Goal: Navigation & Orientation: Find specific page/section

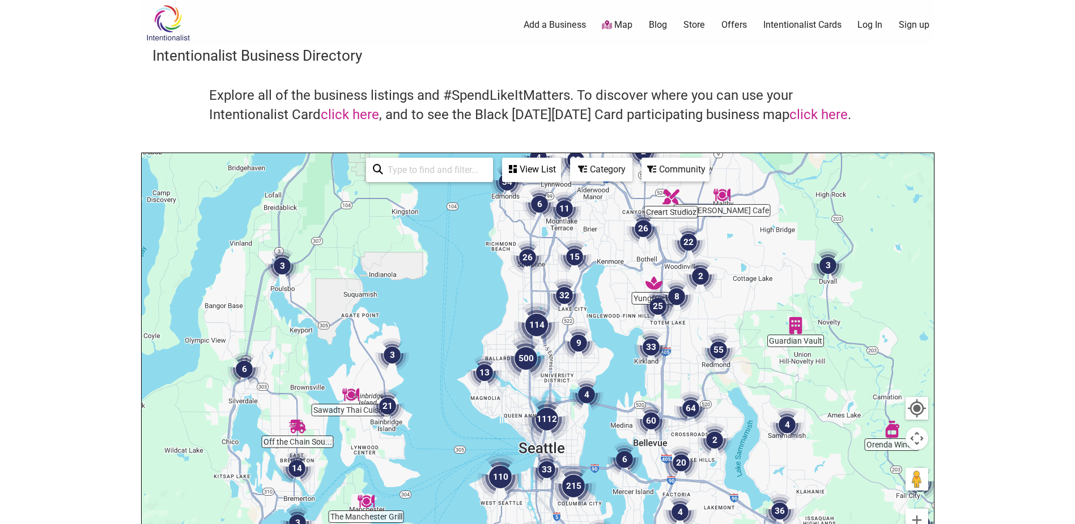
drag, startPoint x: 562, startPoint y: 442, endPoint x: 575, endPoint y: 407, distance: 37.3
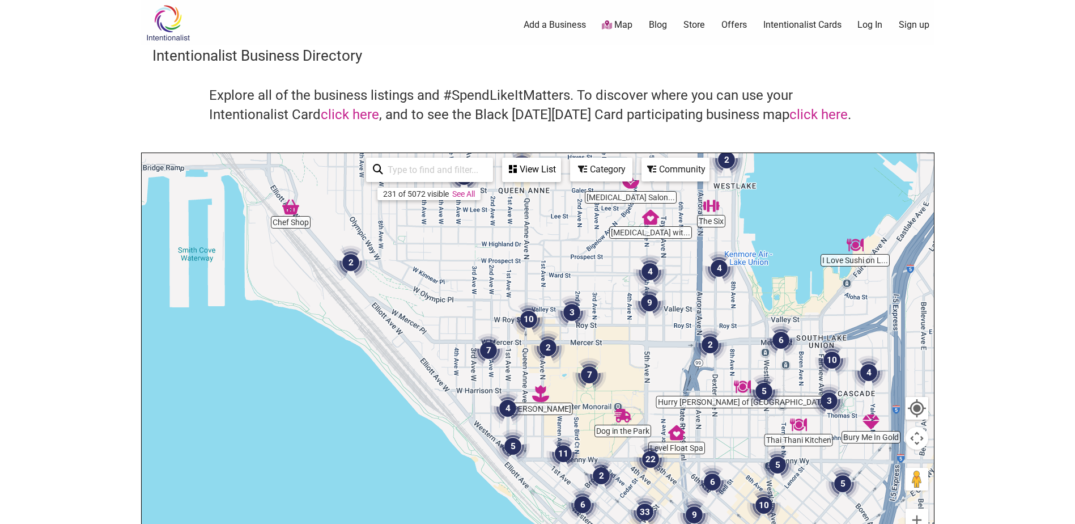
drag, startPoint x: 547, startPoint y: 410, endPoint x: 500, endPoint y: 366, distance: 64.1
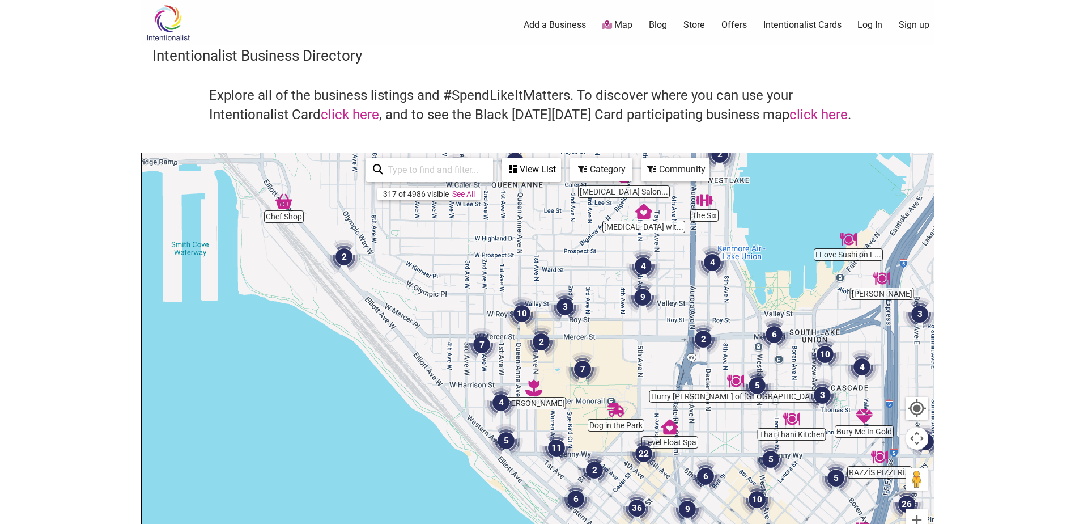
drag, startPoint x: 512, startPoint y: 366, endPoint x: 511, endPoint y: 373, distance: 7.5
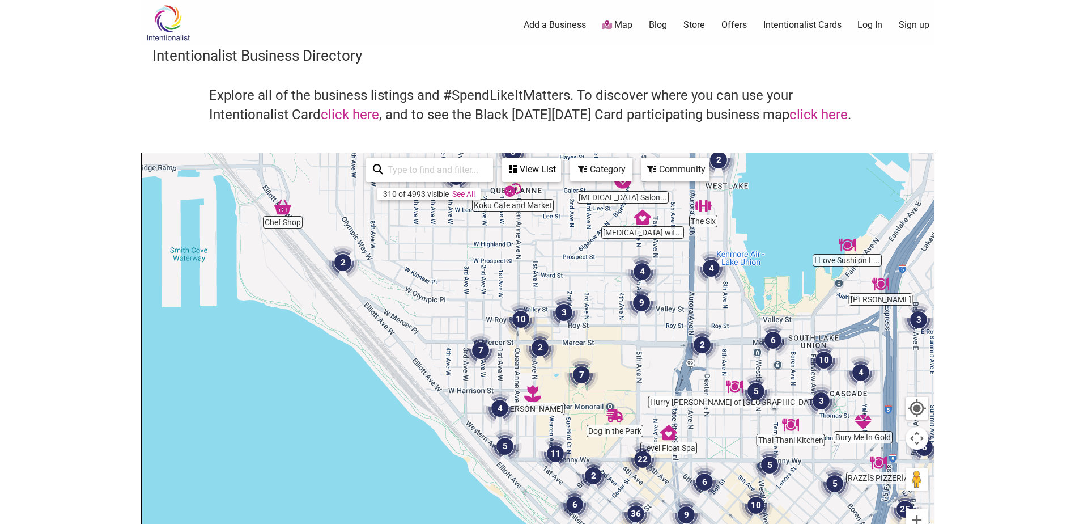
click at [540, 345] on img "2" at bounding box center [540, 347] width 43 height 43
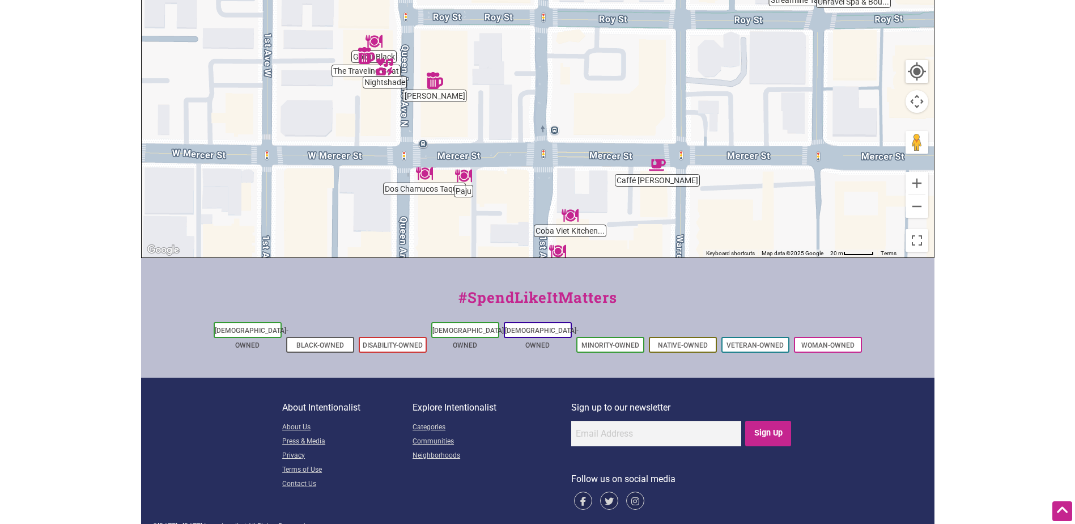
scroll to position [341, 0]
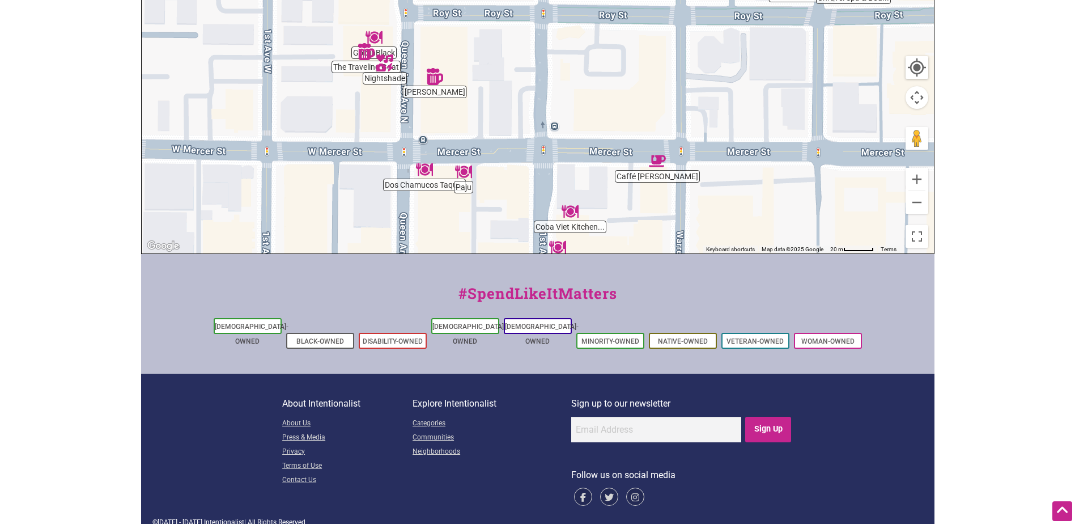
drag, startPoint x: 491, startPoint y: 285, endPoint x: 496, endPoint y: 333, distance: 48.4
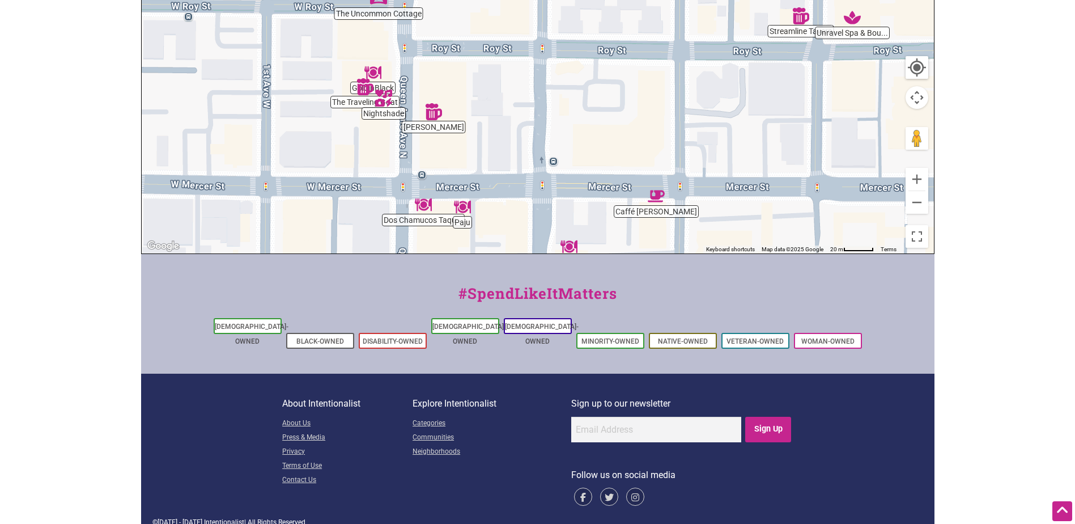
drag, startPoint x: 520, startPoint y: 166, endPoint x: 519, endPoint y: 202, distance: 36.3
click at [519, 202] on div "To navigate, press the arrow keys." at bounding box center [538, 32] width 792 height 441
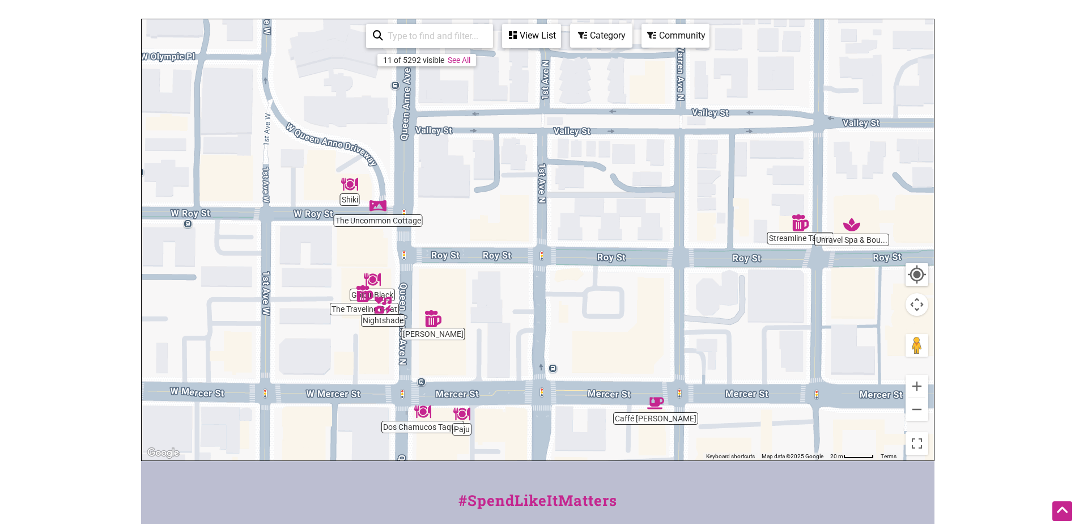
scroll to position [114, 0]
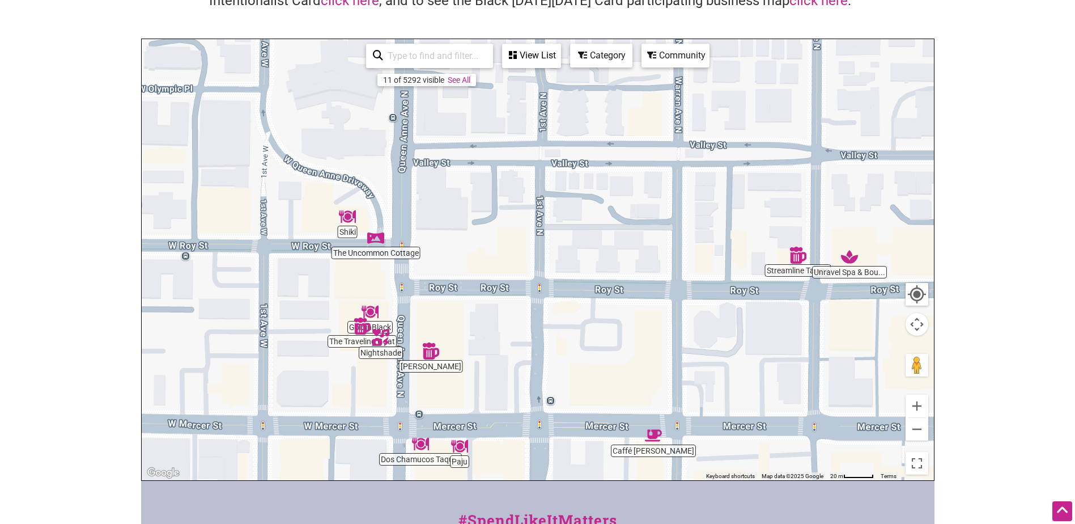
drag, startPoint x: 687, startPoint y: 243, endPoint x: 685, endPoint y: 256, distance: 13.8
click at [685, 256] on div "To navigate, press the arrow keys." at bounding box center [538, 259] width 792 height 441
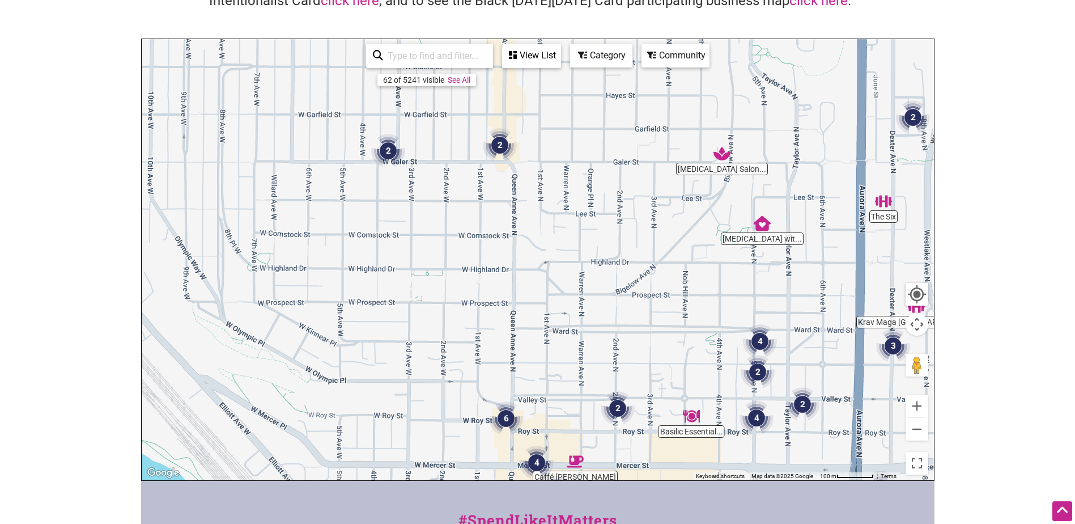
drag, startPoint x: 433, startPoint y: 344, endPoint x: 487, endPoint y: 296, distance: 71.9
click at [549, 435] on div "To navigate, press the arrow keys." at bounding box center [538, 259] width 792 height 441
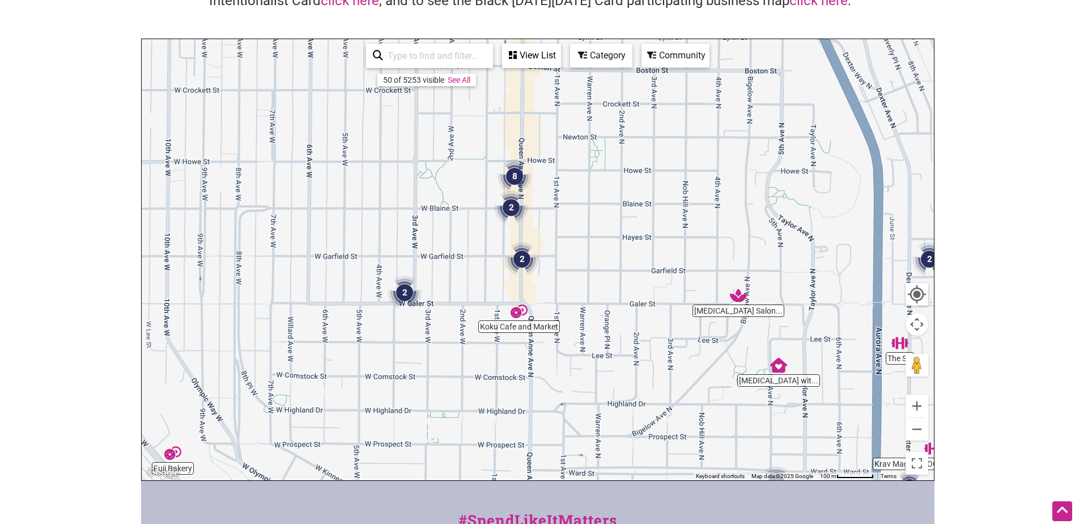
drag, startPoint x: 474, startPoint y: 218, endPoint x: 490, endPoint y: 297, distance: 80.9
click at [487, 362] on div "To navigate, press the arrow keys." at bounding box center [538, 259] width 792 height 441
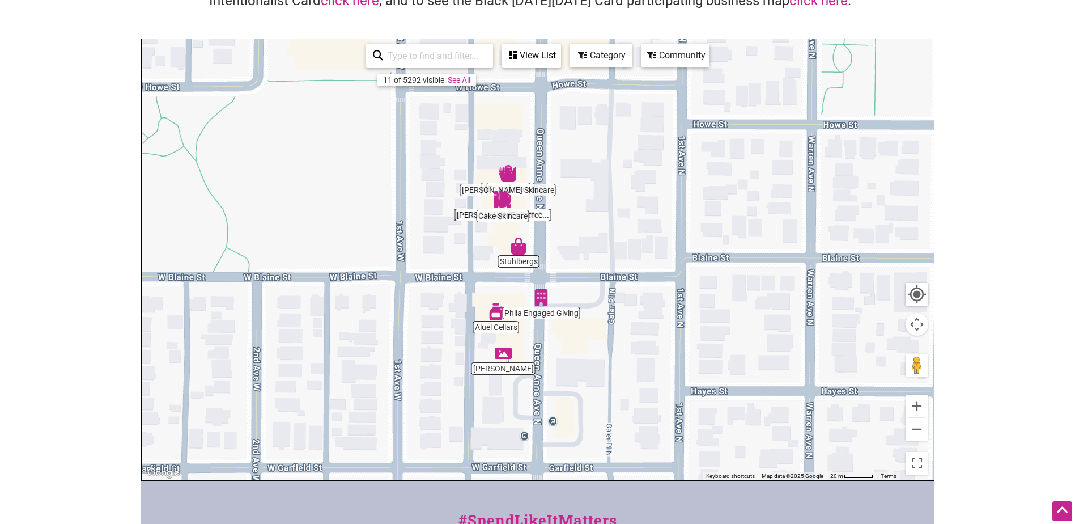
drag, startPoint x: 583, startPoint y: 237, endPoint x: 553, endPoint y: 303, distance: 72.0
click at [587, 350] on div "To navigate, press the arrow keys." at bounding box center [538, 259] width 792 height 441
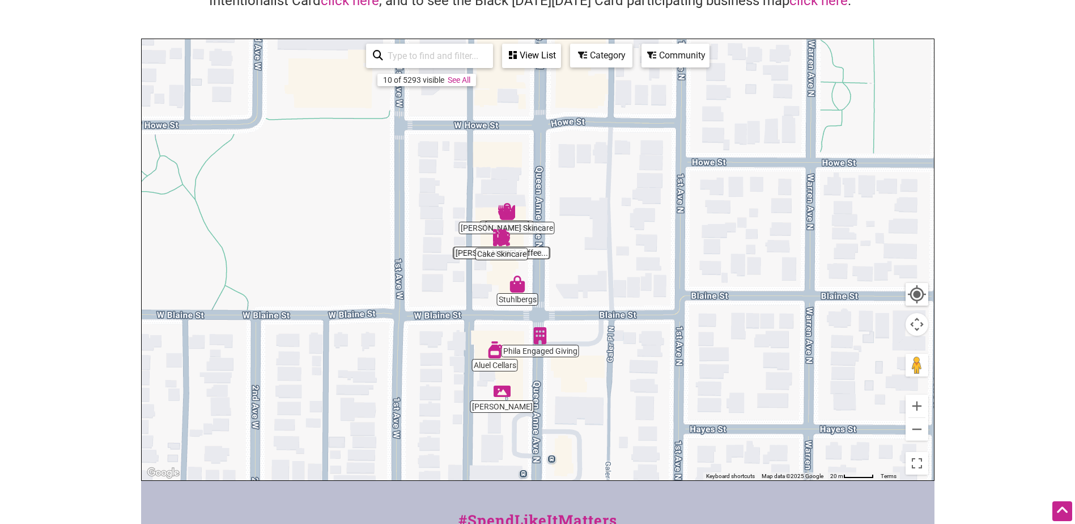
drag, startPoint x: 550, startPoint y: 244, endPoint x: 544, endPoint y: 281, distance: 37.4
click at [548, 283] on div "To navigate, press the arrow keys." at bounding box center [538, 259] width 792 height 441
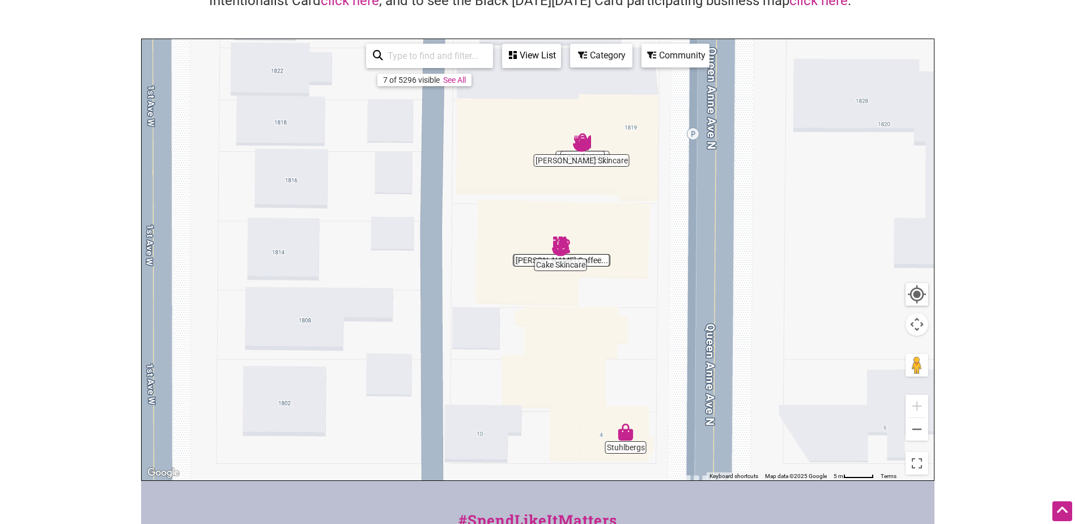
click at [559, 243] on img "Cake Skincare" at bounding box center [560, 249] width 26 height 26
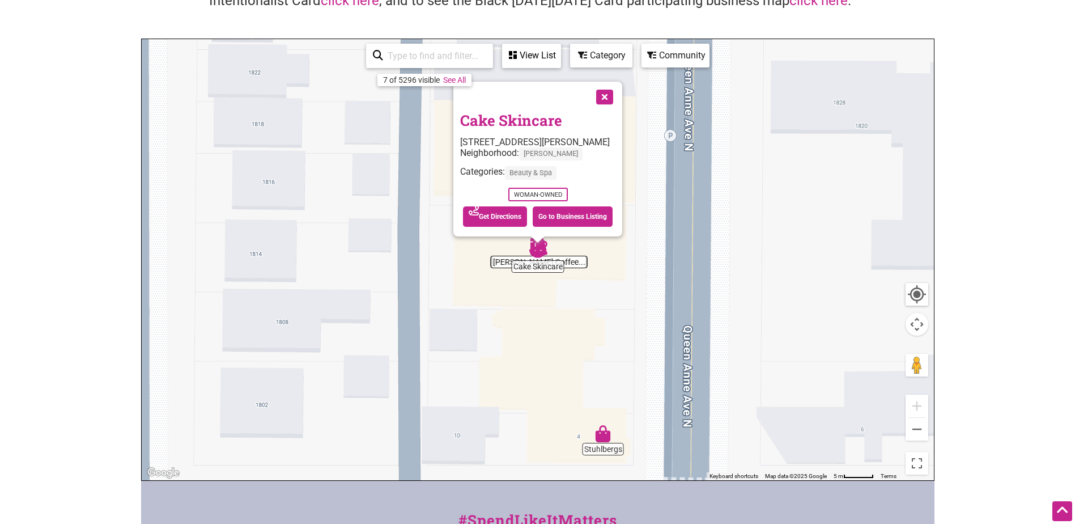
click at [572, 267] on div "To navigate, press the arrow keys. Cake Skincare [STREET_ADDRESS][PERSON_NAME] …" at bounding box center [538, 259] width 792 height 441
click at [562, 254] on div "To navigate, press the arrow keys. Cake Skincare [STREET_ADDRESS][PERSON_NAME] …" at bounding box center [538, 259] width 792 height 441
click at [618, 99] on button "Close" at bounding box center [603, 96] width 28 height 28
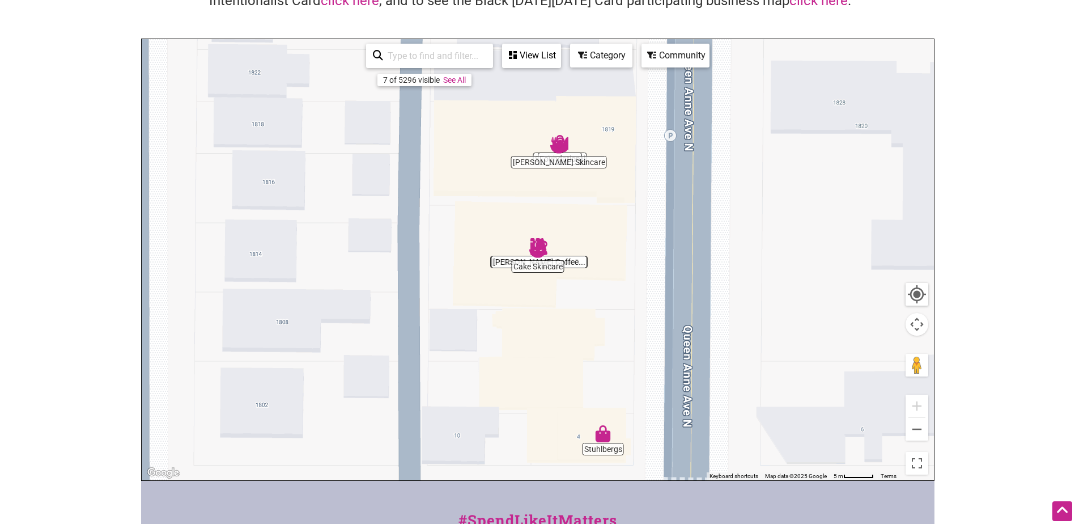
click at [506, 260] on div "To navigate, press the arrow keys." at bounding box center [538, 259] width 792 height 441
click at [457, 78] on link "See All" at bounding box center [454, 79] width 23 height 9
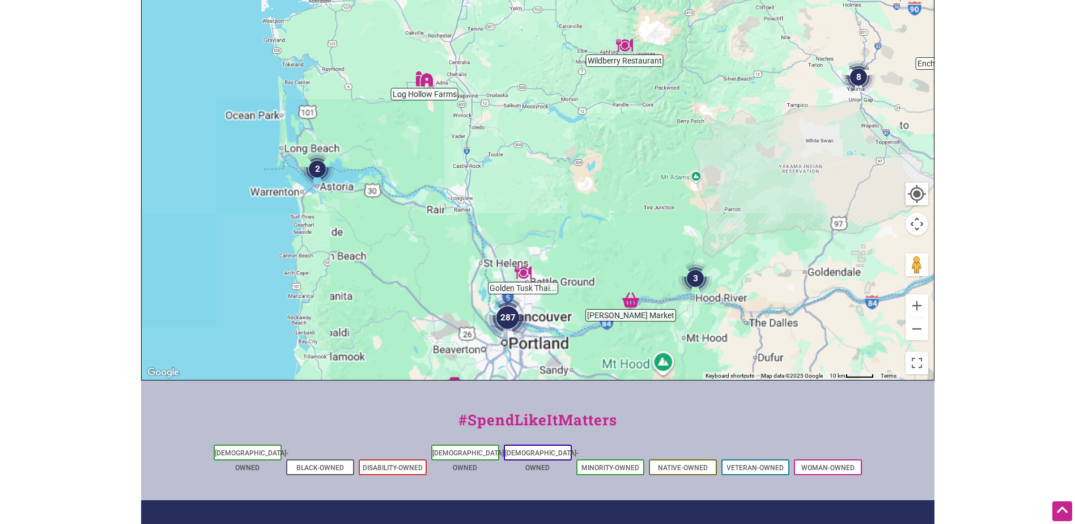
scroll to position [341, 0]
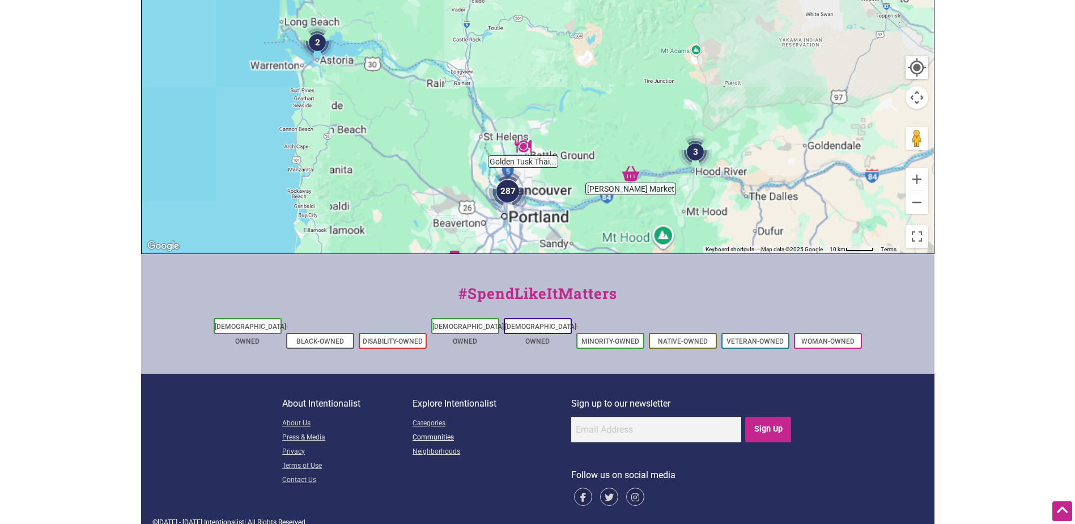
drag, startPoint x: 401, startPoint y: 219, endPoint x: 431, endPoint y: 425, distance: 208.4
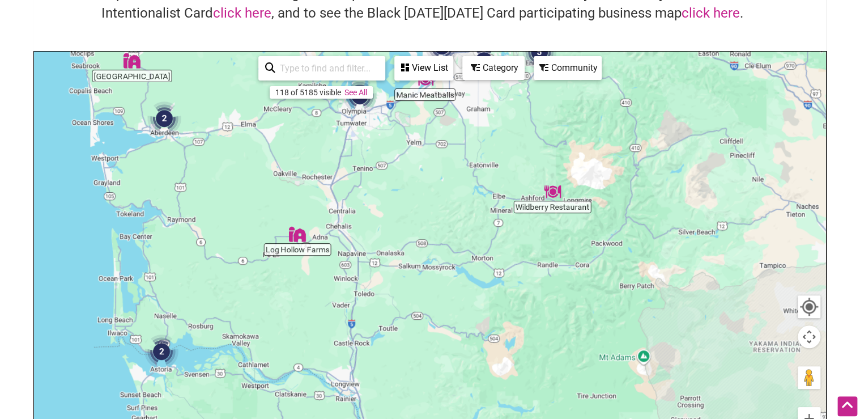
scroll to position [102, 0]
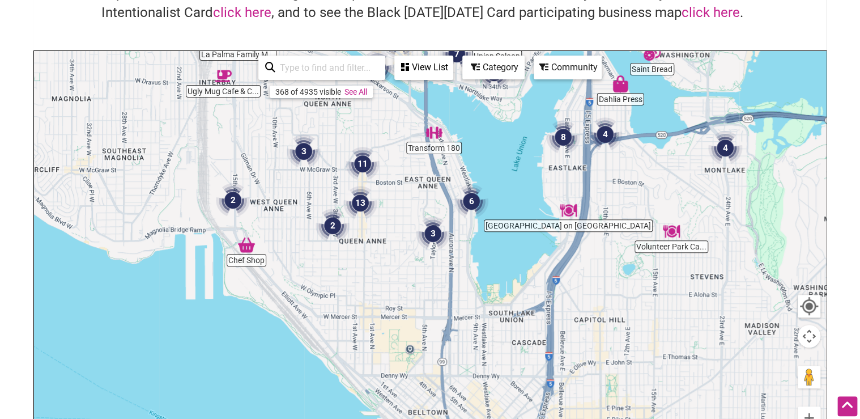
drag, startPoint x: 138, startPoint y: 380, endPoint x: 329, endPoint y: 144, distance: 303.4
click at [329, 144] on div "To navigate, press the arrow keys." at bounding box center [430, 271] width 792 height 441
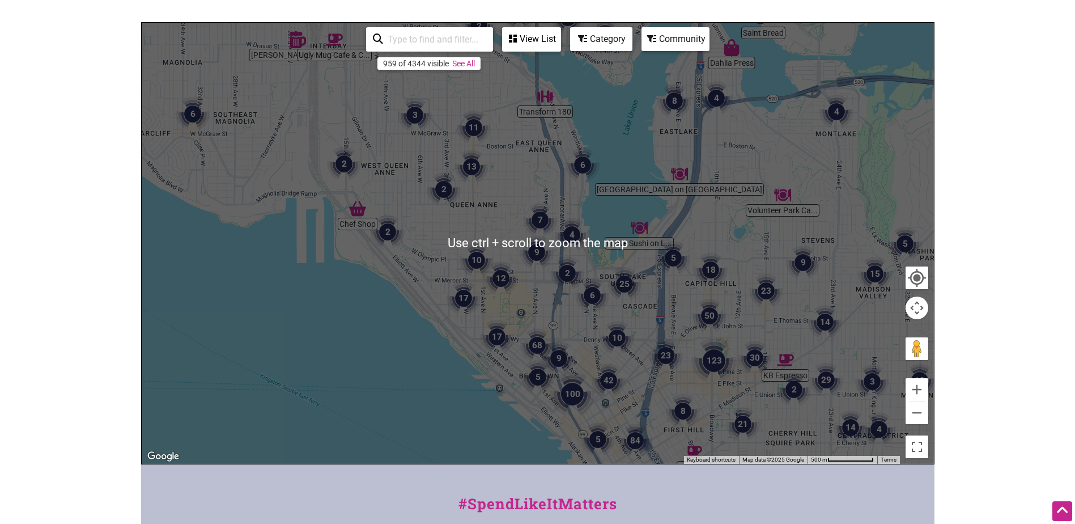
scroll to position [114, 0]
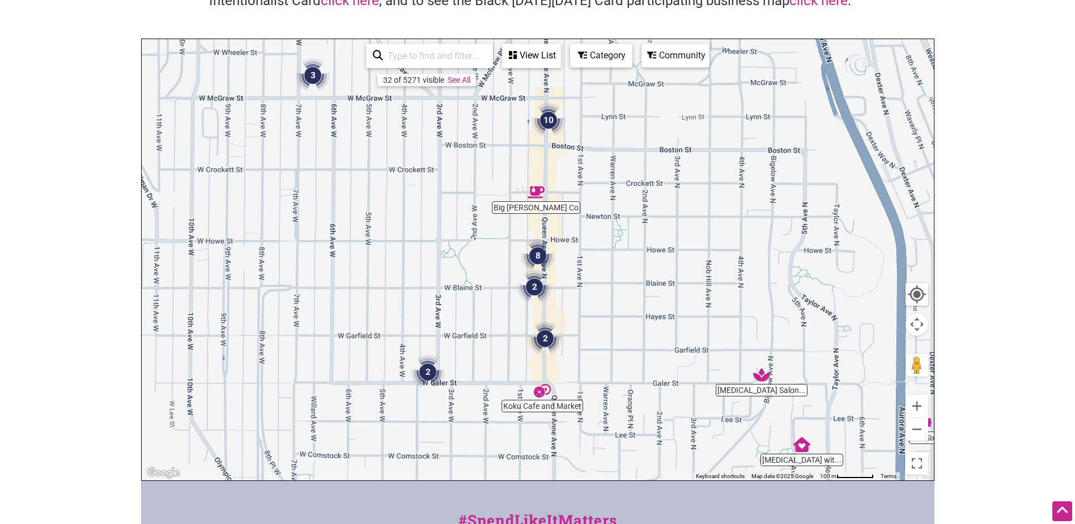
click at [544, 64] on div "View List" at bounding box center [531, 56] width 57 height 22
click at [427, 371] on img "2" at bounding box center [427, 371] width 43 height 43
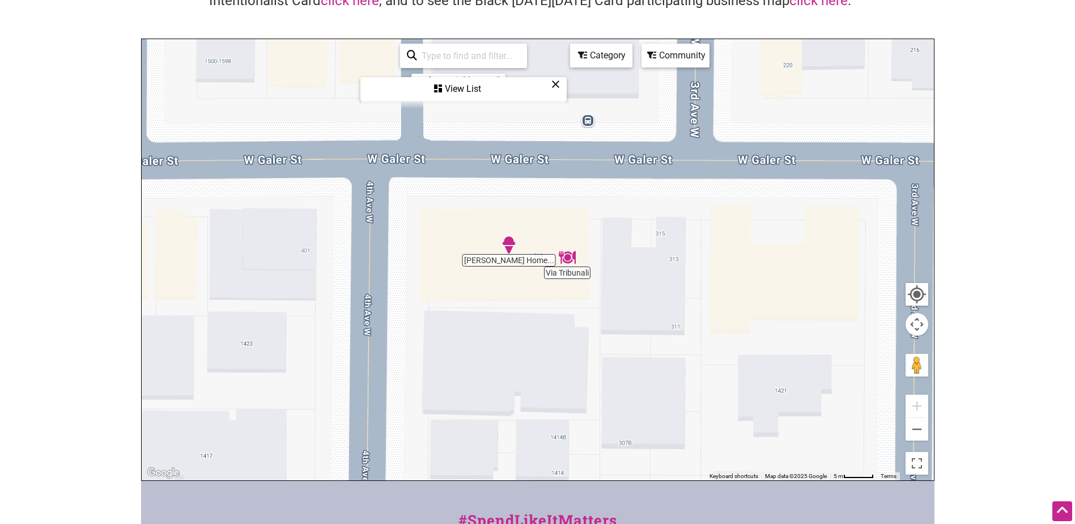
click at [504, 257] on img "Molly Moon's Homemade Ice Cream" at bounding box center [509, 245] width 26 height 26
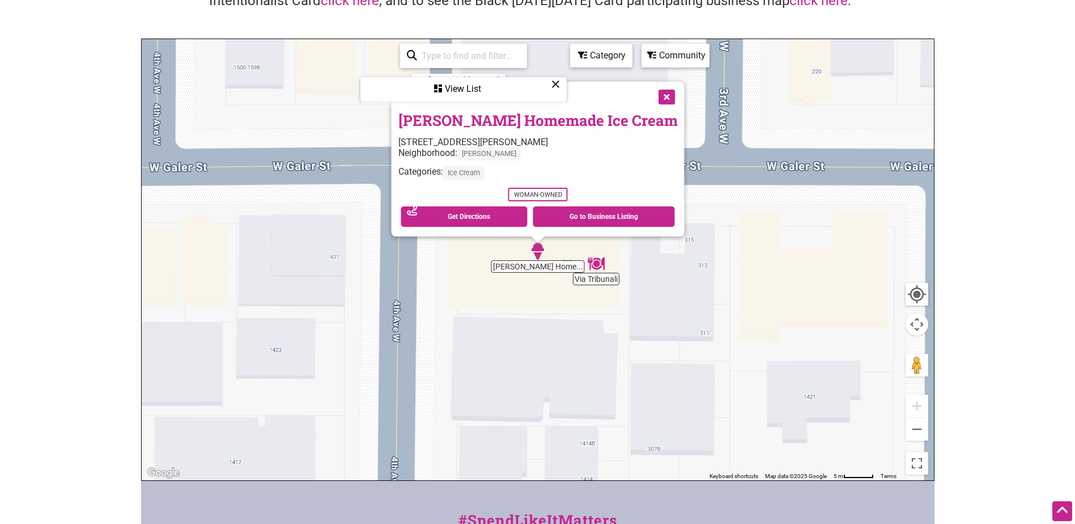
click at [651, 101] on button "Close" at bounding box center [665, 96] width 28 height 28
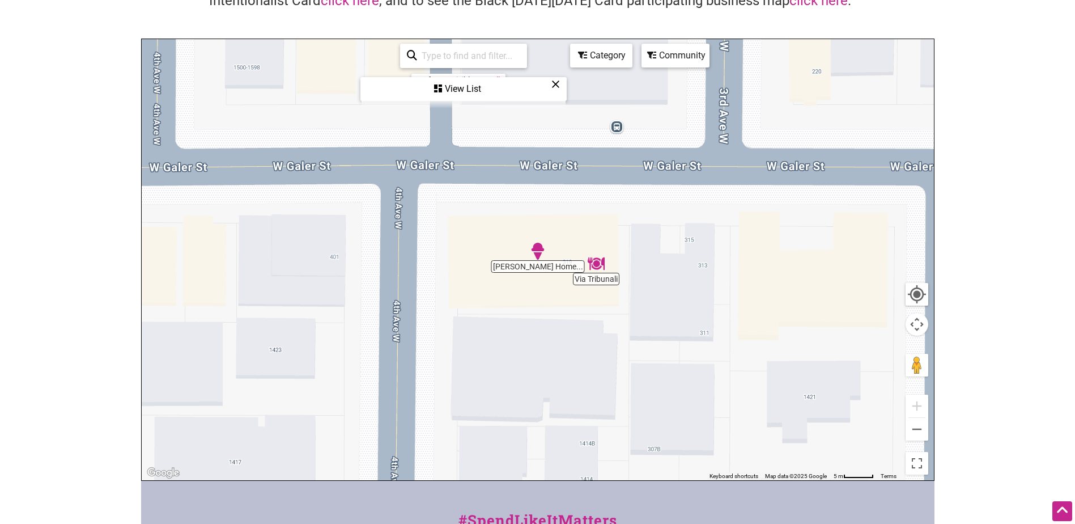
click at [597, 276] on img "Via Tribunali" at bounding box center [596, 263] width 26 height 26
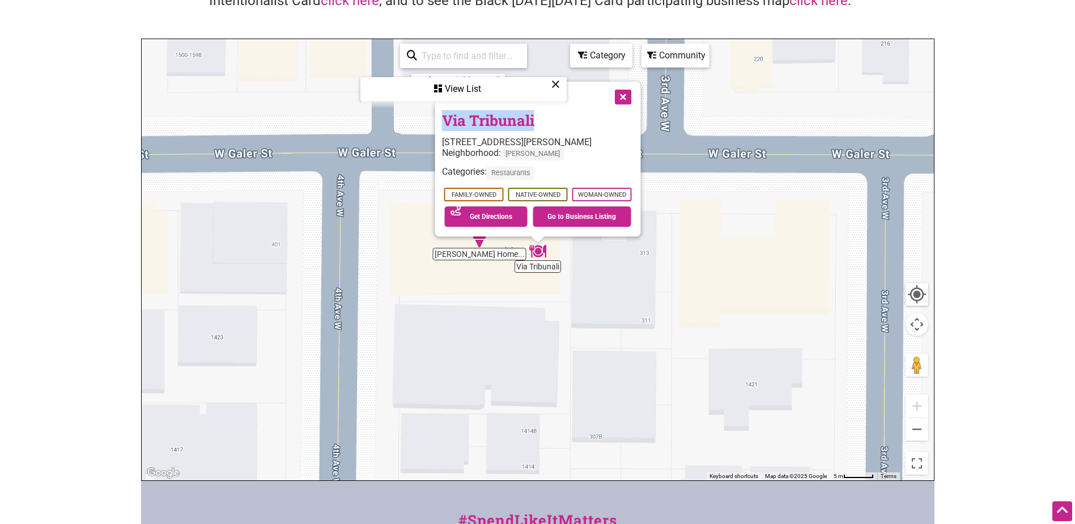
drag, startPoint x: 546, startPoint y: 118, endPoint x: 426, endPoint y: 120, distance: 120.2
click at [426, 120] on div "To navigate, press the arrow keys. Via Tribunali [STREET_ADDRESS][PERSON_NAME] …" at bounding box center [538, 259] width 792 height 441
copy div "To navigate, press the arrow keys. Via Tribunali"
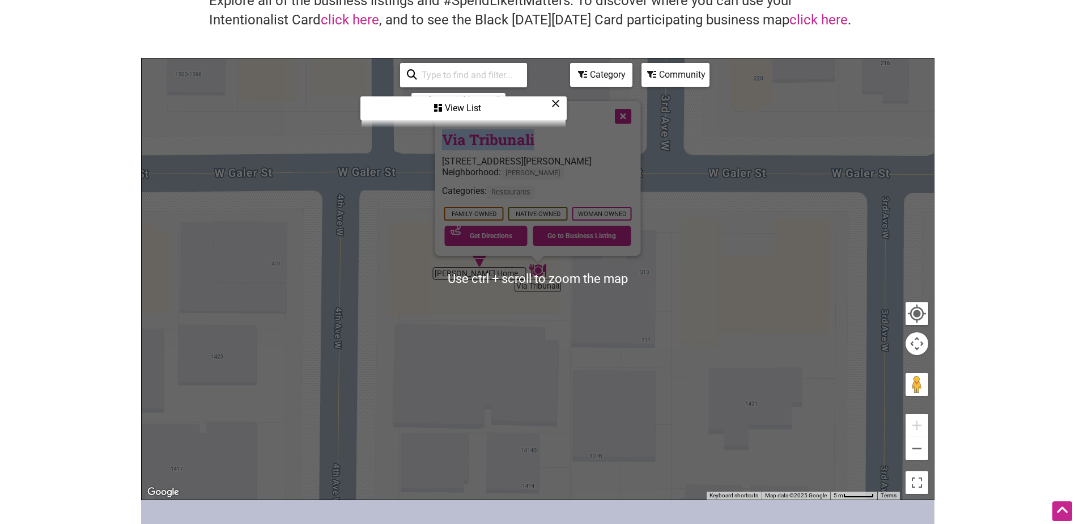
scroll to position [57, 0]
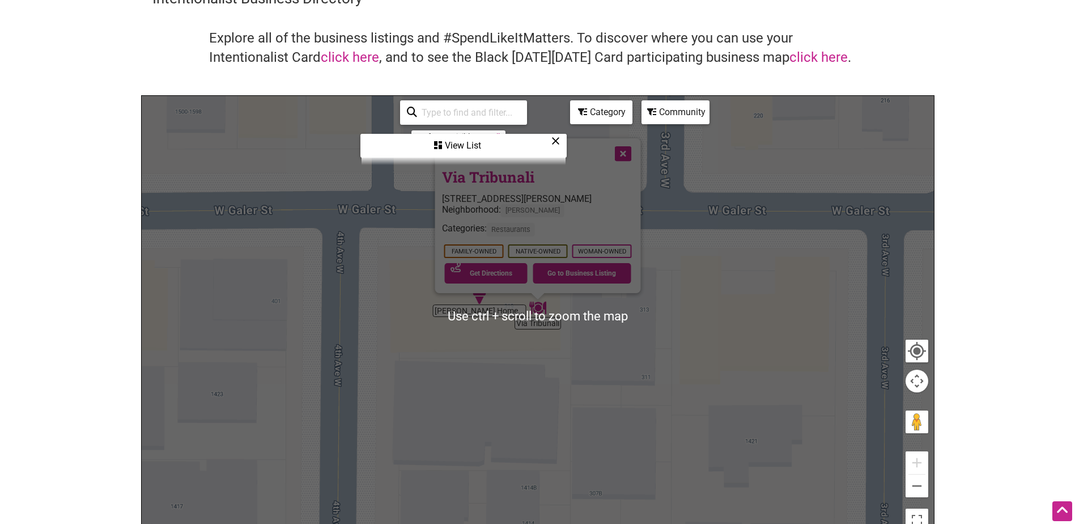
click at [555, 141] on icon at bounding box center [555, 141] width 9 height 1
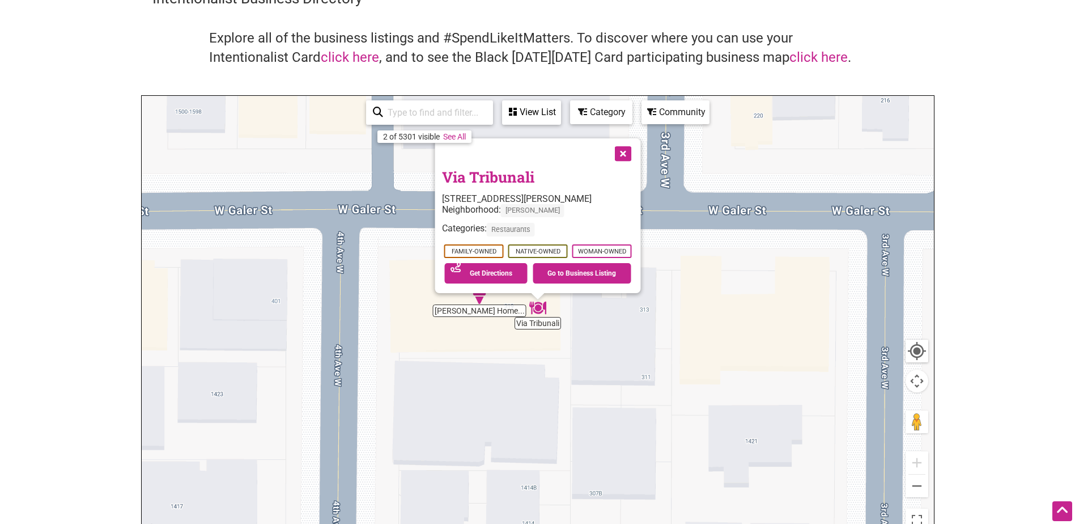
click at [622, 151] on button "Close" at bounding box center [621, 152] width 28 height 28
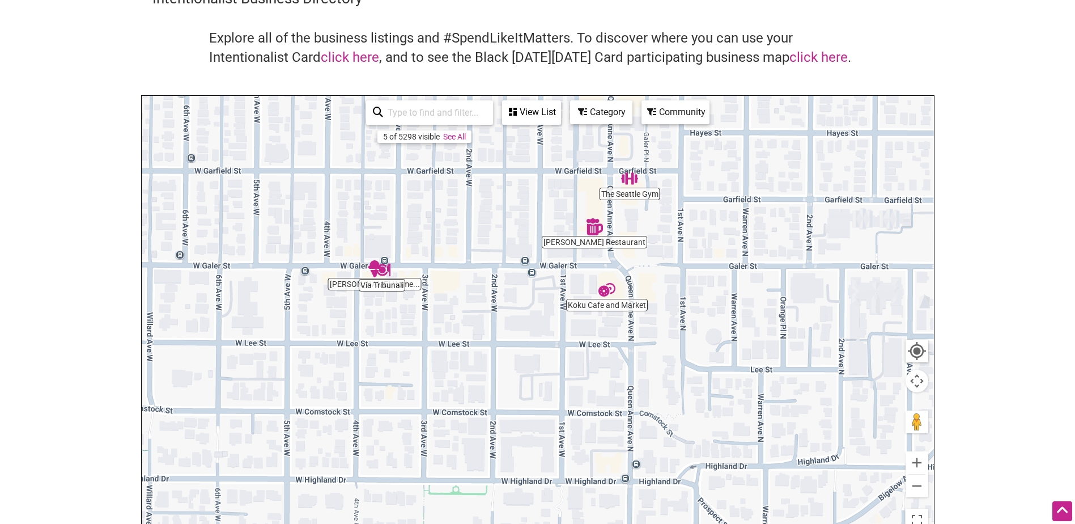
drag, startPoint x: 697, startPoint y: 274, endPoint x: 458, endPoint y: 316, distance: 242.7
click at [458, 315] on div "To navigate, press the arrow keys." at bounding box center [538, 316] width 792 height 441
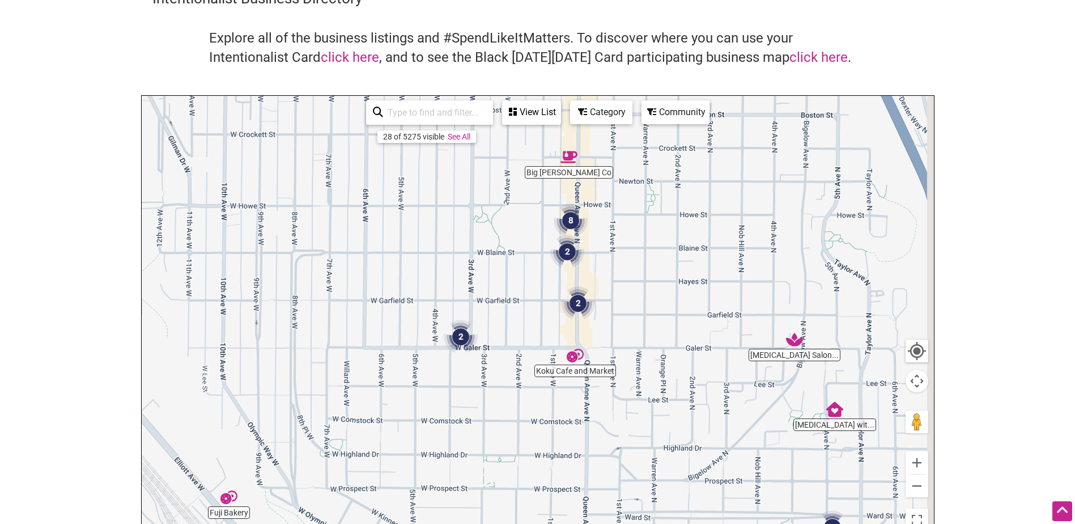
drag, startPoint x: 685, startPoint y: 257, endPoint x: 610, endPoint y: 339, distance: 111.1
click at [610, 339] on div "To navigate, press the arrow keys." at bounding box center [538, 316] width 792 height 441
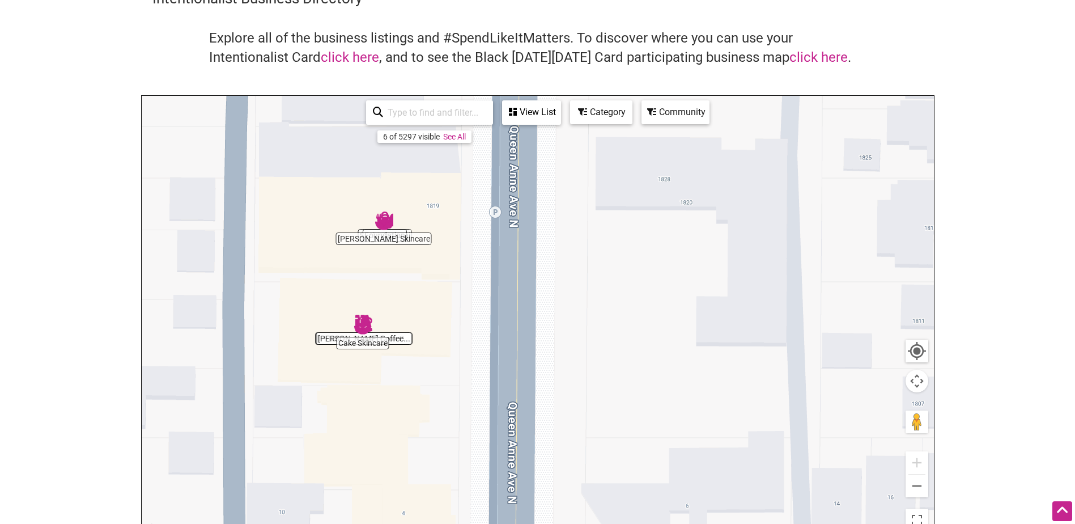
drag, startPoint x: 418, startPoint y: 334, endPoint x: 455, endPoint y: 269, distance: 74.6
click at [456, 271] on div "To navigate, press the arrow keys." at bounding box center [538, 316] width 792 height 441
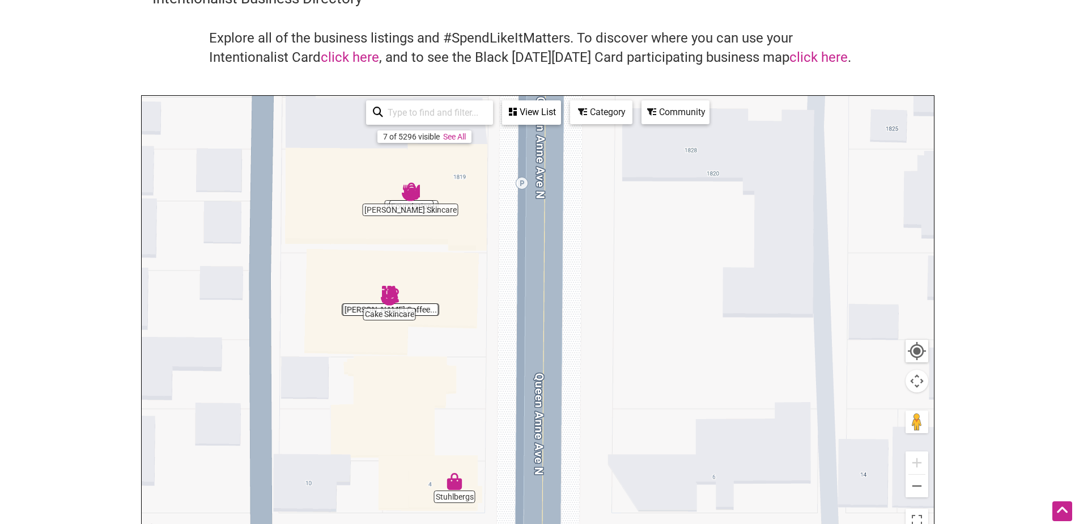
click at [525, 105] on div "View List" at bounding box center [531, 112] width 57 height 22
click at [454, 143] on div "View List" at bounding box center [464, 146] width 204 height 22
click at [532, 117] on div "View List" at bounding box center [531, 112] width 57 height 22
click at [555, 141] on icon at bounding box center [555, 141] width 9 height 1
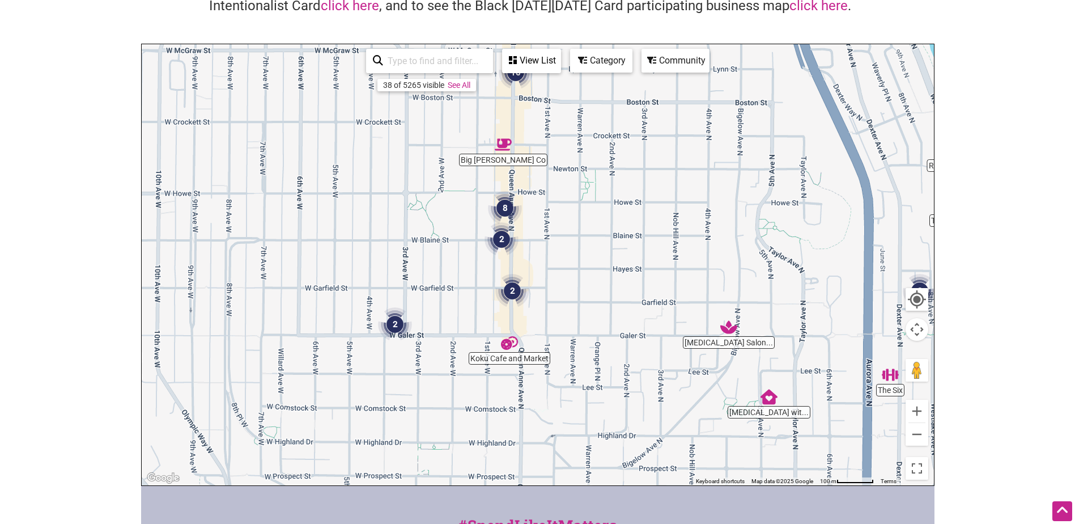
scroll to position [107, 0]
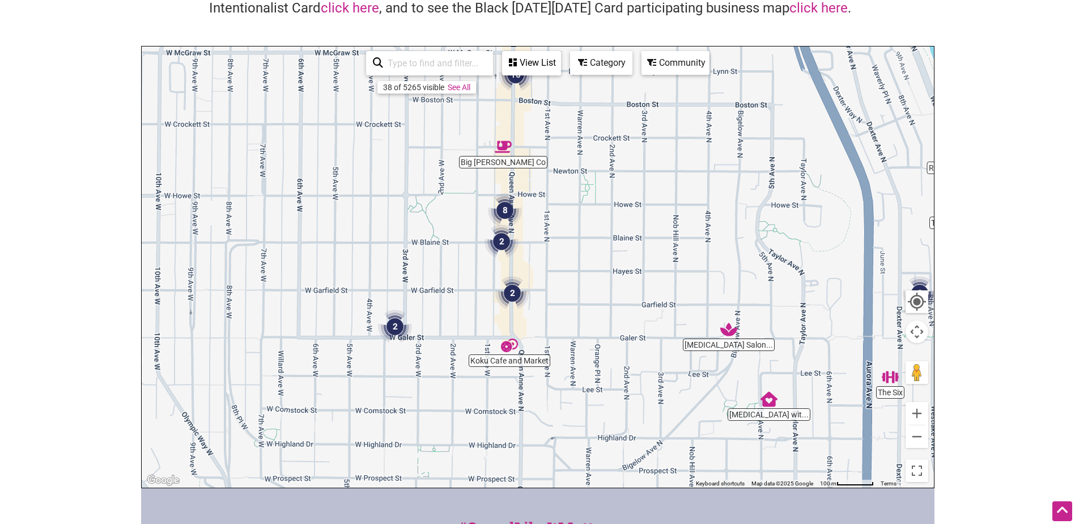
drag, startPoint x: 504, startPoint y: 338, endPoint x: 556, endPoint y: 326, distance: 52.8
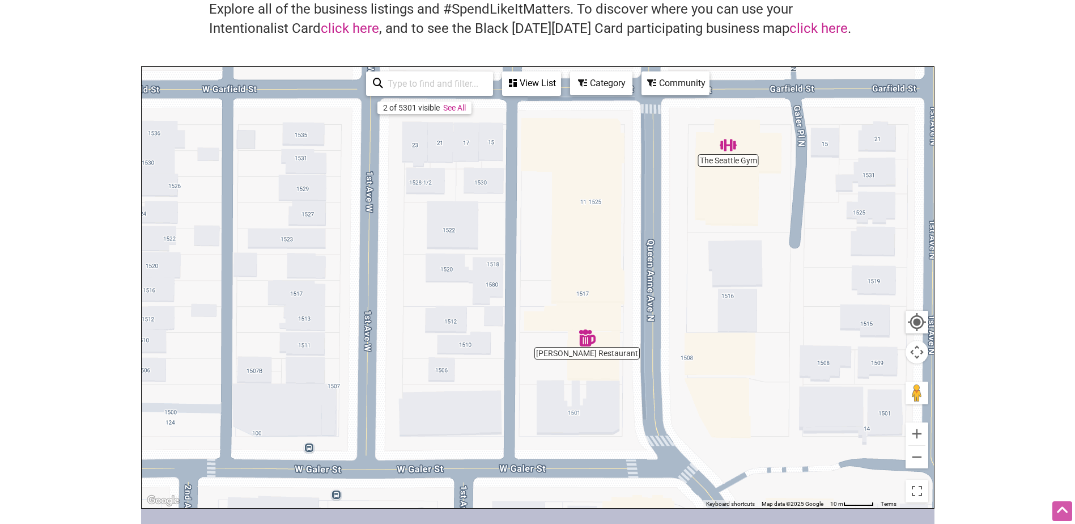
scroll to position [0, 0]
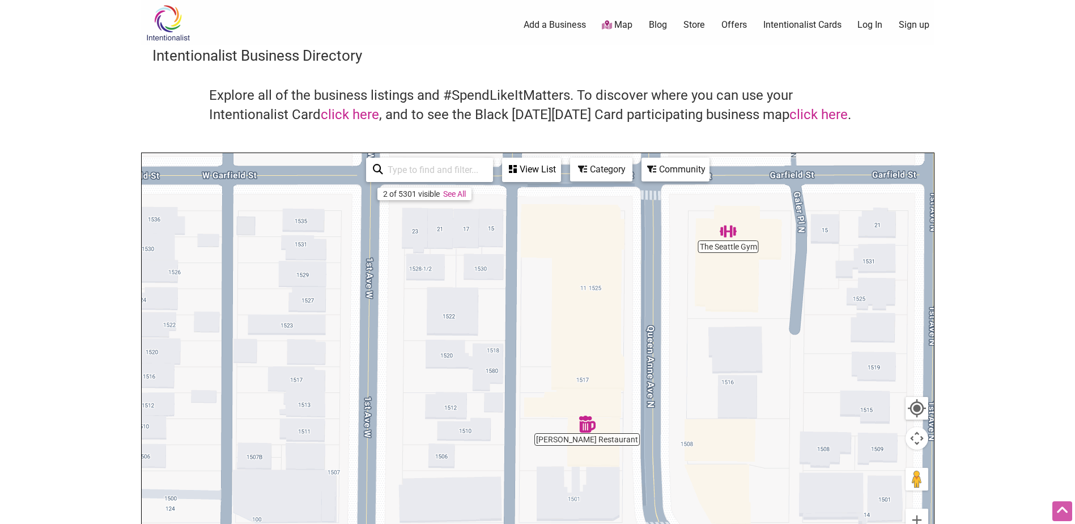
drag, startPoint x: 655, startPoint y: 323, endPoint x: 671, endPoint y: 282, distance: 44.0
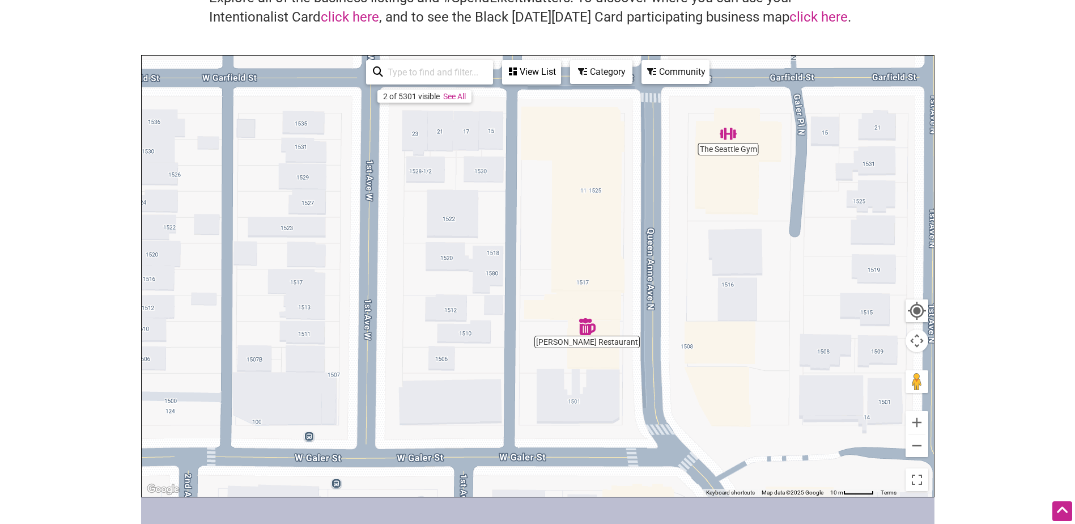
scroll to position [117, 0]
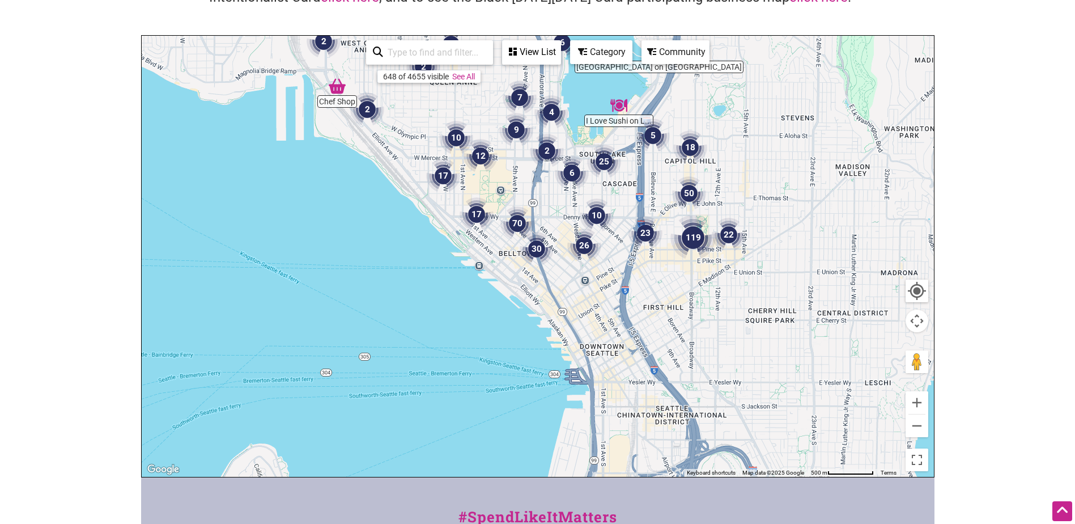
drag, startPoint x: 705, startPoint y: 364, endPoint x: 492, endPoint y: 172, distance: 287.3
click at [492, 172] on div "To navigate, press the arrow keys." at bounding box center [538, 256] width 792 height 441
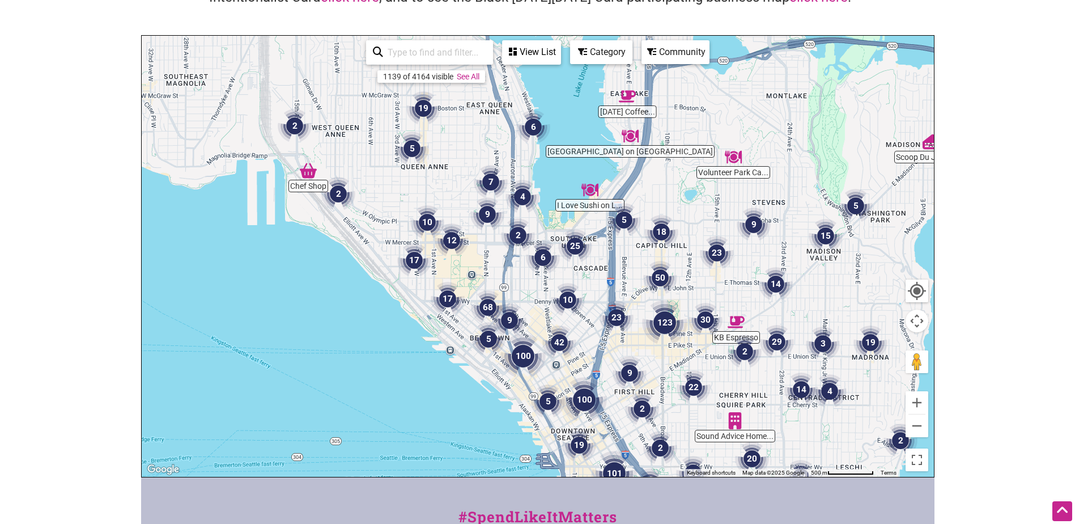
drag, startPoint x: 545, startPoint y: 221, endPoint x: 542, endPoint y: 291, distance: 69.8
click at [542, 291] on div "To navigate, press the arrow keys." at bounding box center [538, 256] width 792 height 441
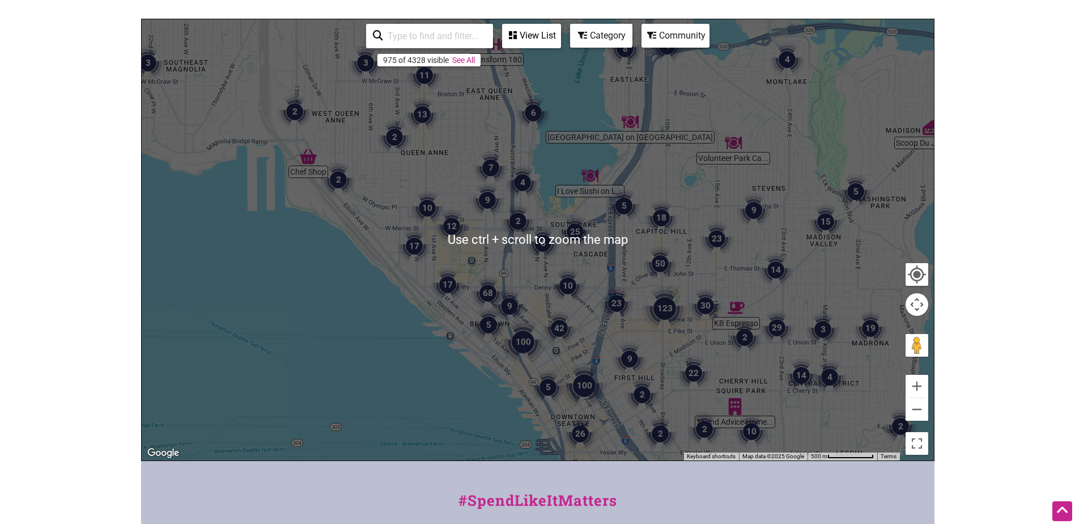
scroll to position [113, 0]
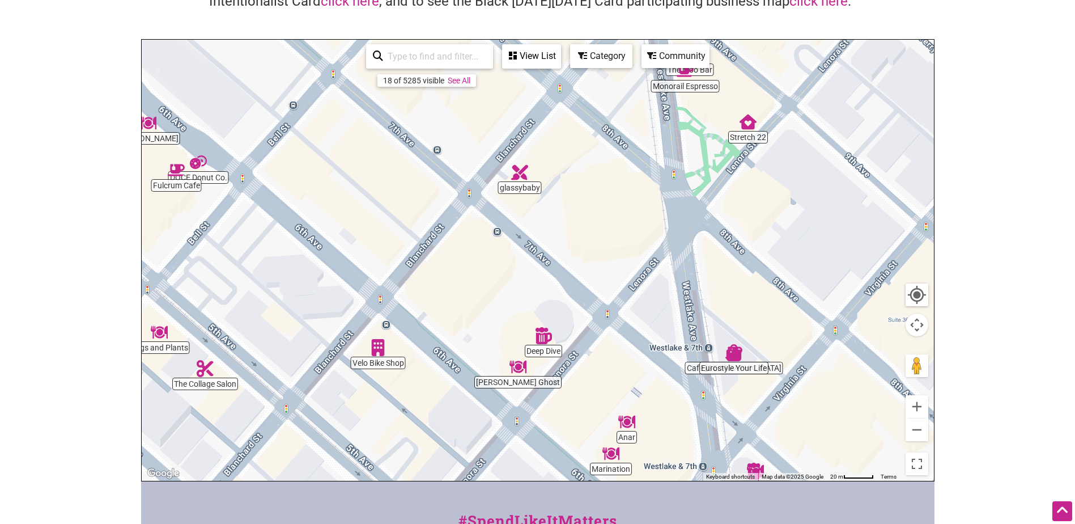
click at [376, 344] on img "Velo Bike Shop" at bounding box center [378, 347] width 26 height 26
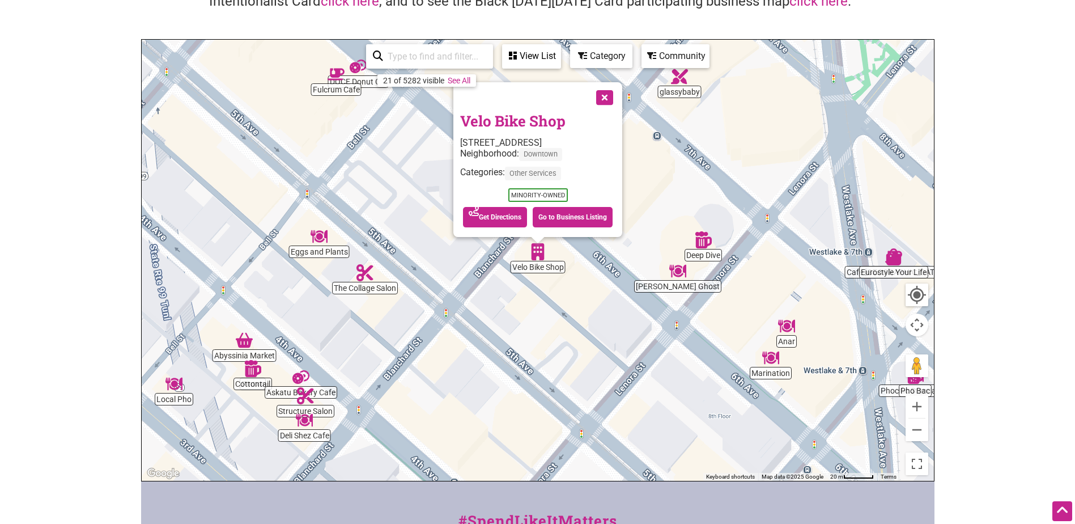
click at [607, 93] on button "Close" at bounding box center [603, 96] width 28 height 28
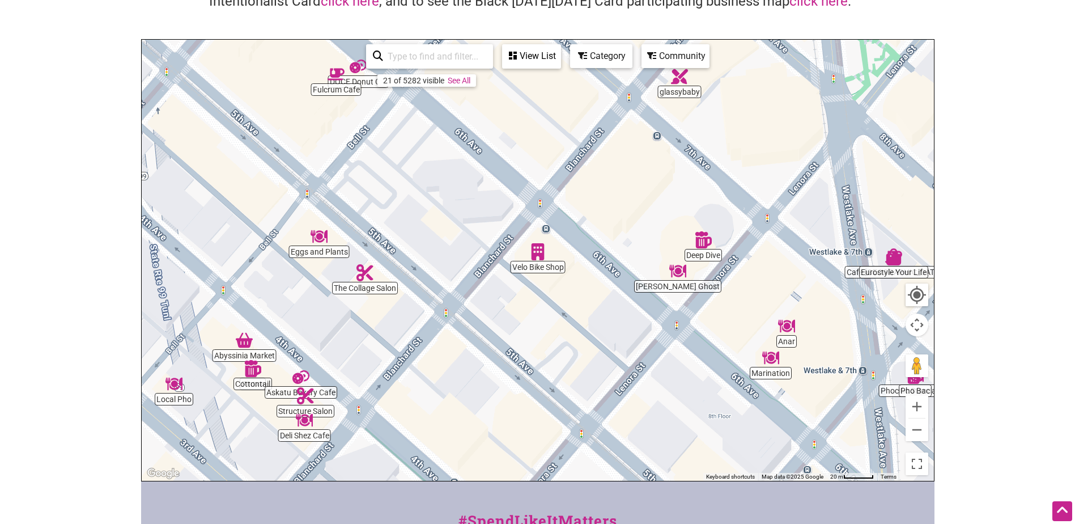
click at [676, 268] on img "Willmott's Ghost" at bounding box center [678, 271] width 26 height 26
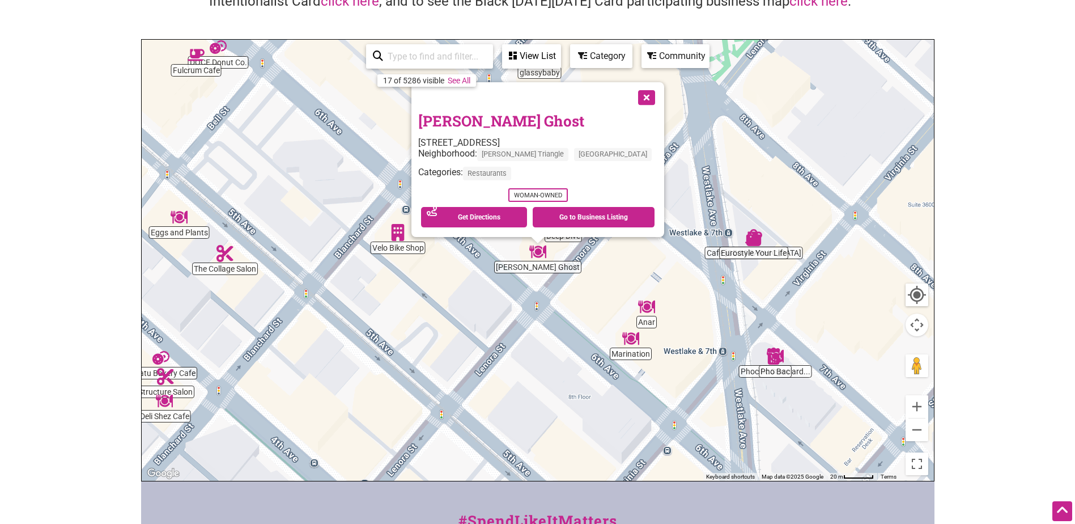
click at [631, 96] on button "Close" at bounding box center [645, 96] width 28 height 28
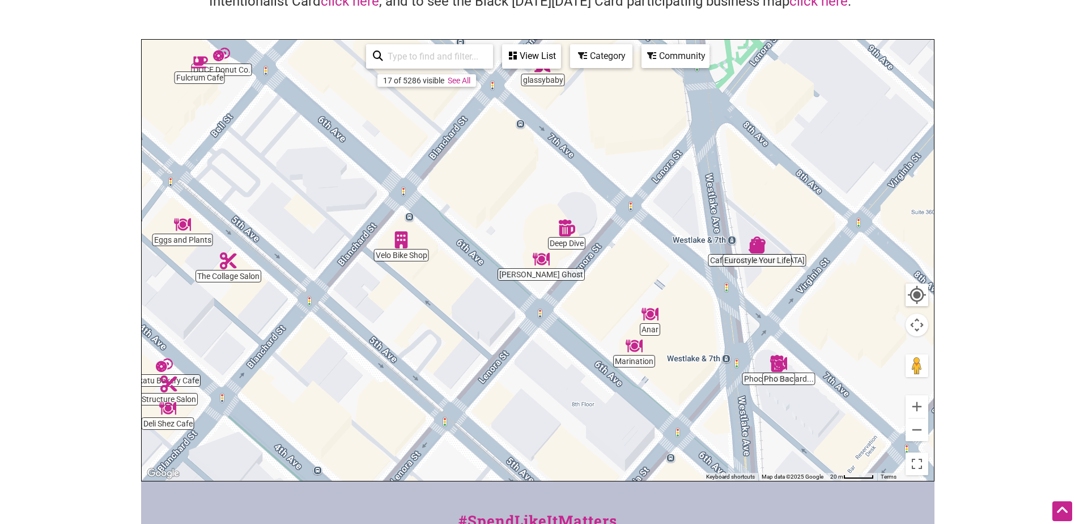
drag, startPoint x: 499, startPoint y: 208, endPoint x: 503, endPoint y: 218, distance: 10.4
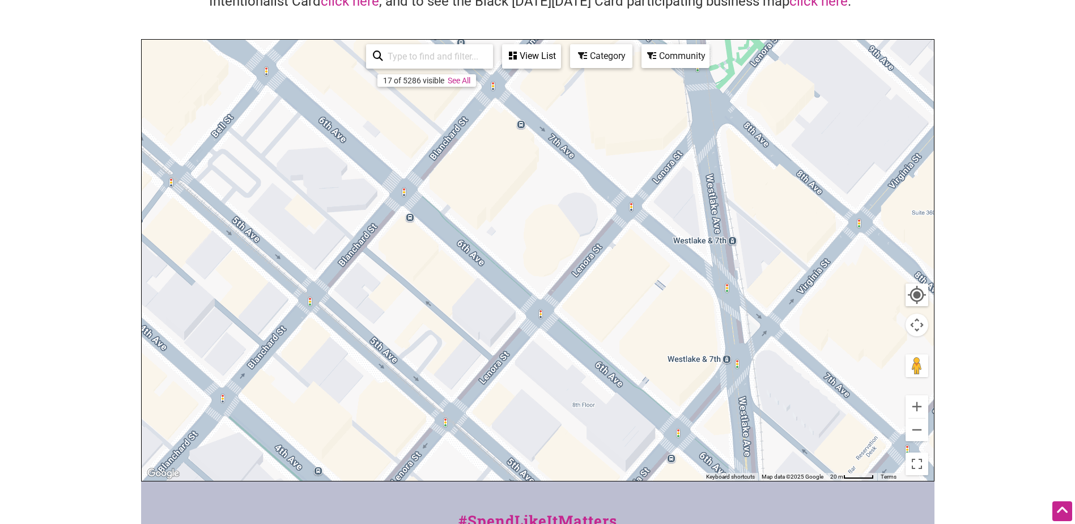
scroll to position [114, 0]
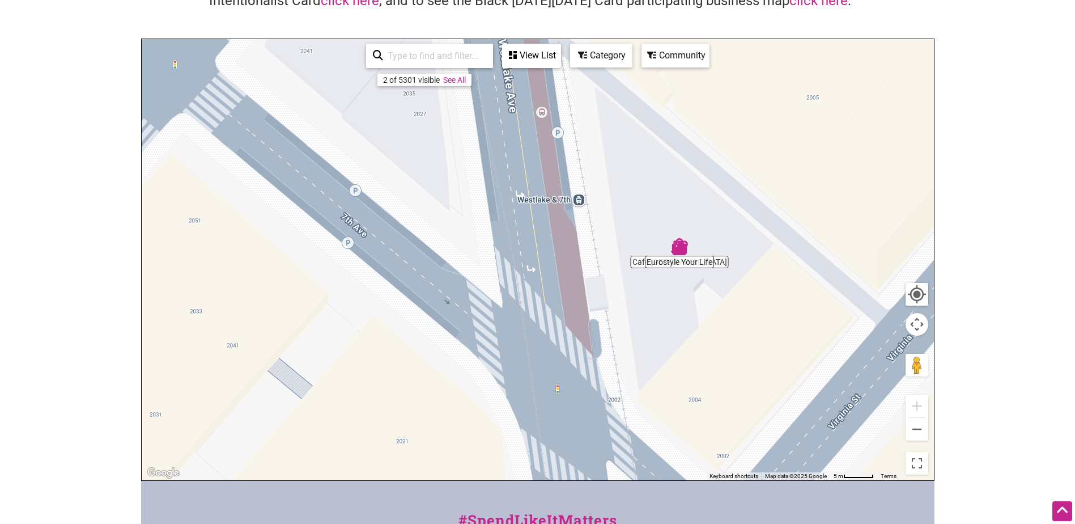
click at [677, 254] on img "Eurostyle Your Life" at bounding box center [679, 246] width 26 height 26
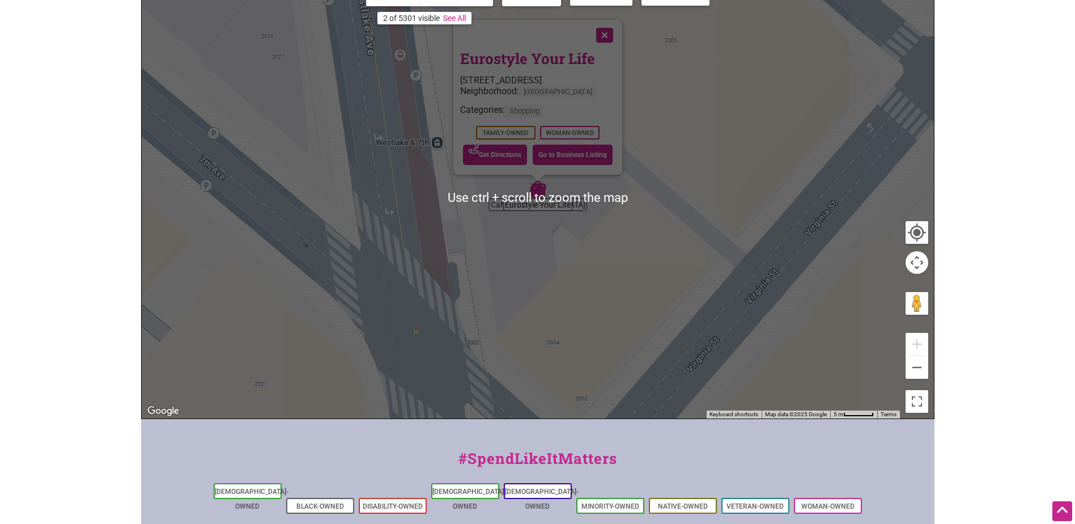
scroll to position [171, 0]
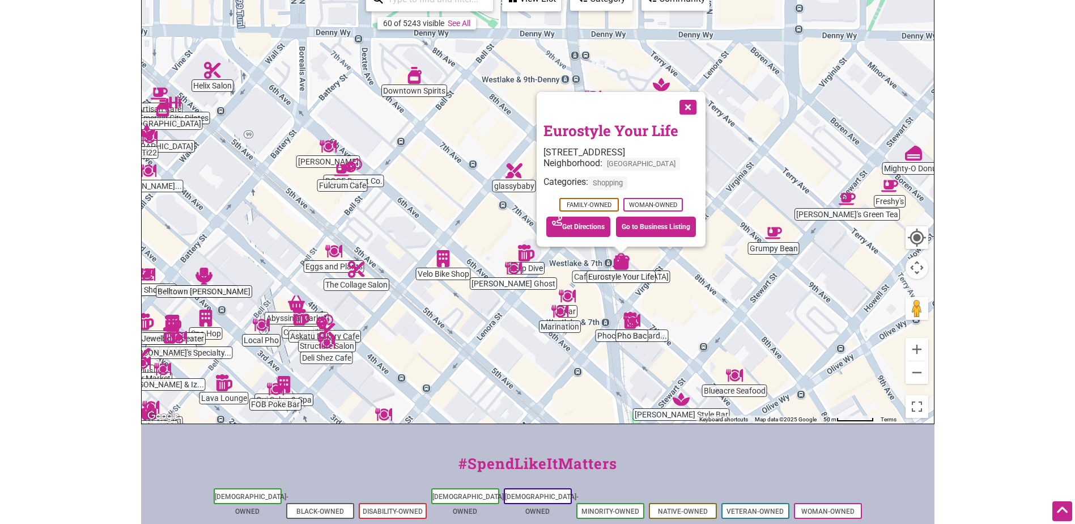
click at [694, 107] on button "Close" at bounding box center [687, 106] width 28 height 28
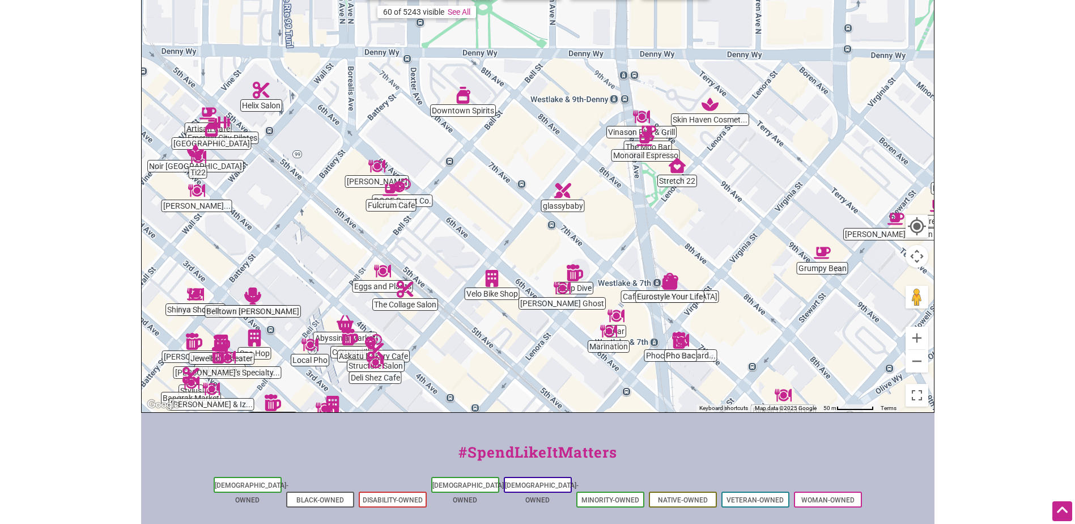
drag, startPoint x: 478, startPoint y: 200, endPoint x: 519, endPoint y: 219, distance: 45.1
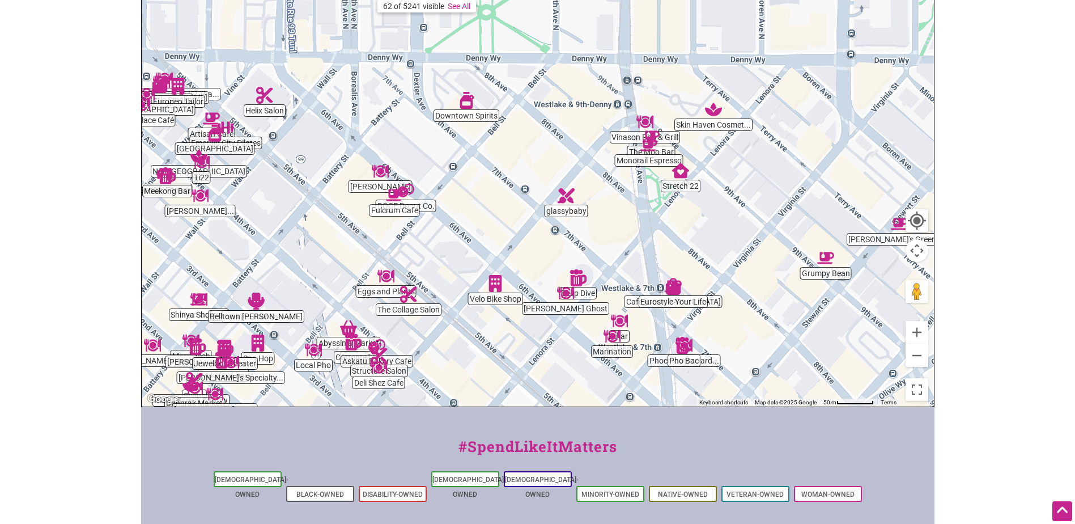
click at [566, 198] on img "glassybaby" at bounding box center [566, 195] width 26 height 26
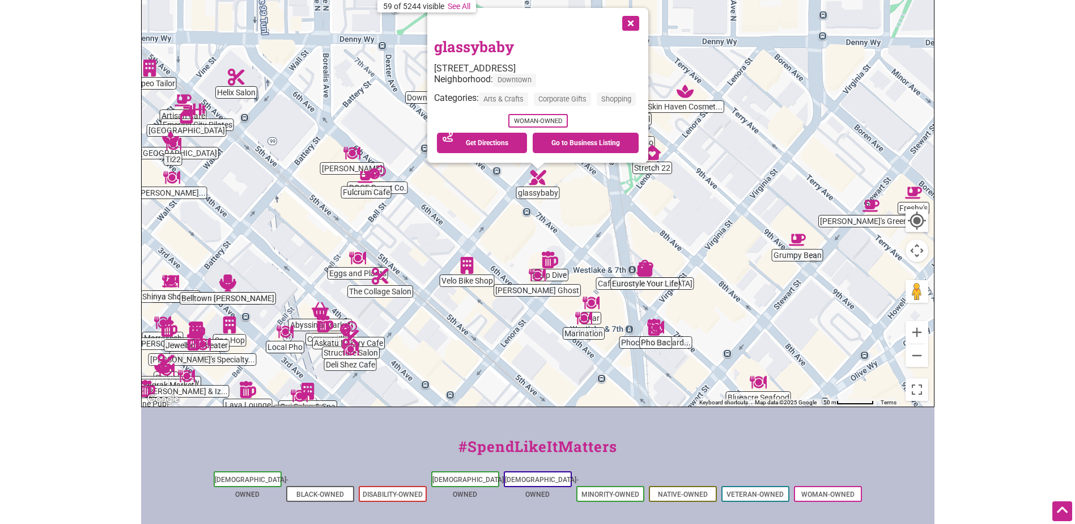
click at [638, 22] on button "Close" at bounding box center [629, 22] width 28 height 28
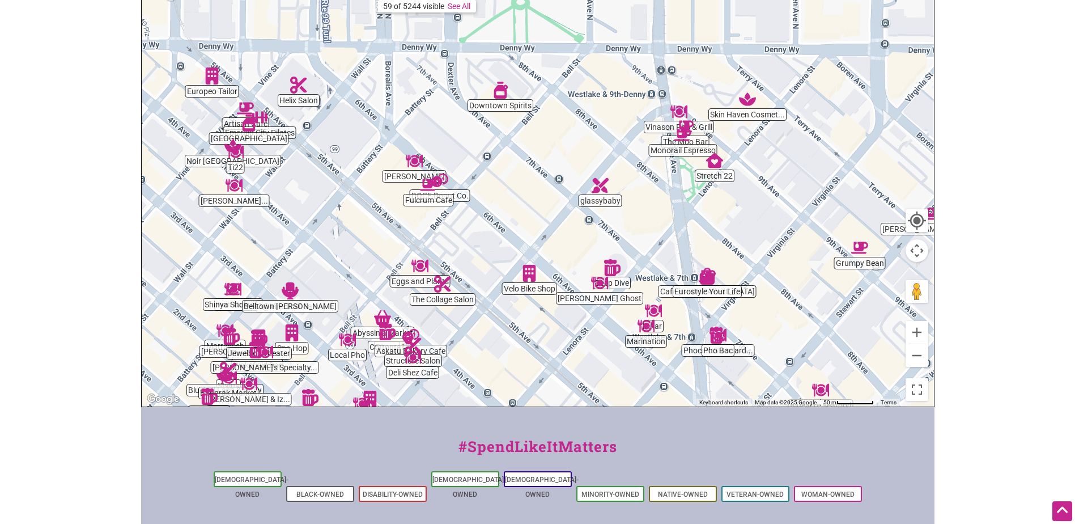
drag, startPoint x: 447, startPoint y: 216, endPoint x: 499, endPoint y: 223, distance: 52.6
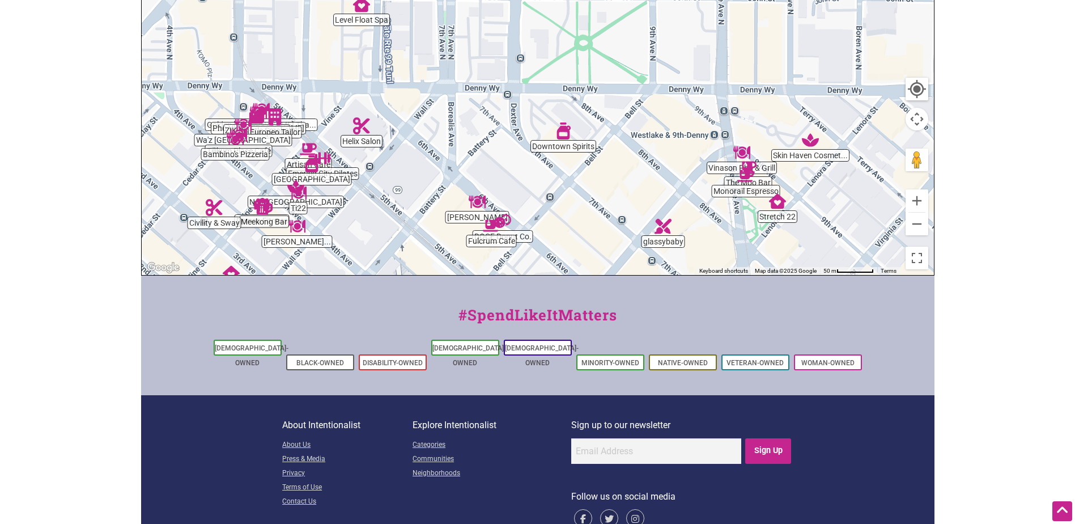
scroll to position [341, 0]
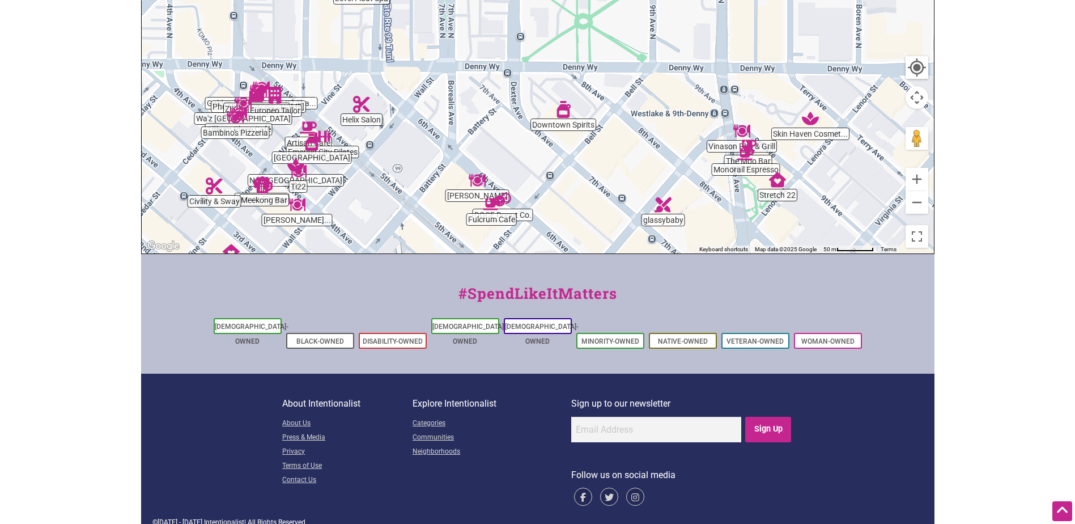
drag, startPoint x: 315, startPoint y: 173, endPoint x: 381, endPoint y: 225, distance: 84.8
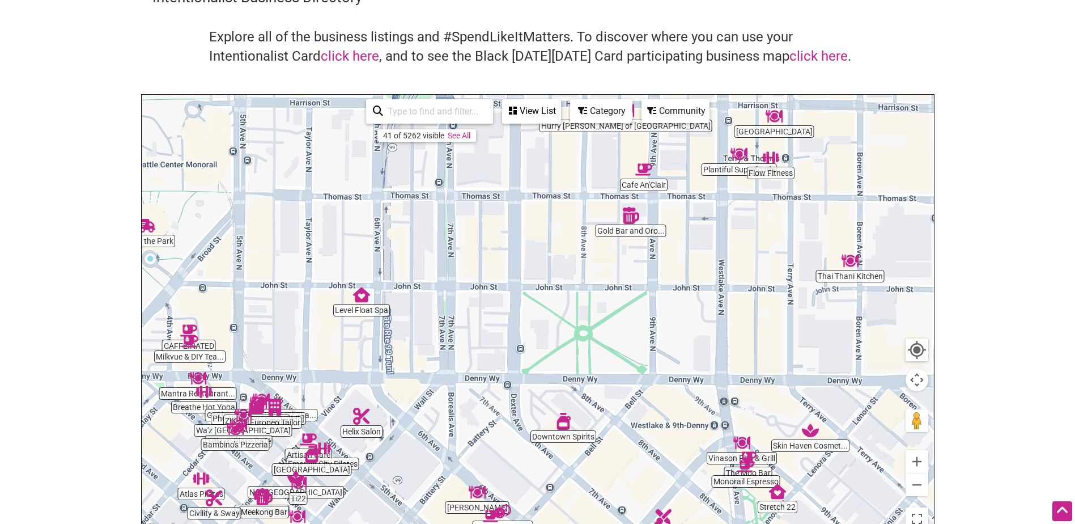
scroll to position [57, 0]
